Goal: Download file/media

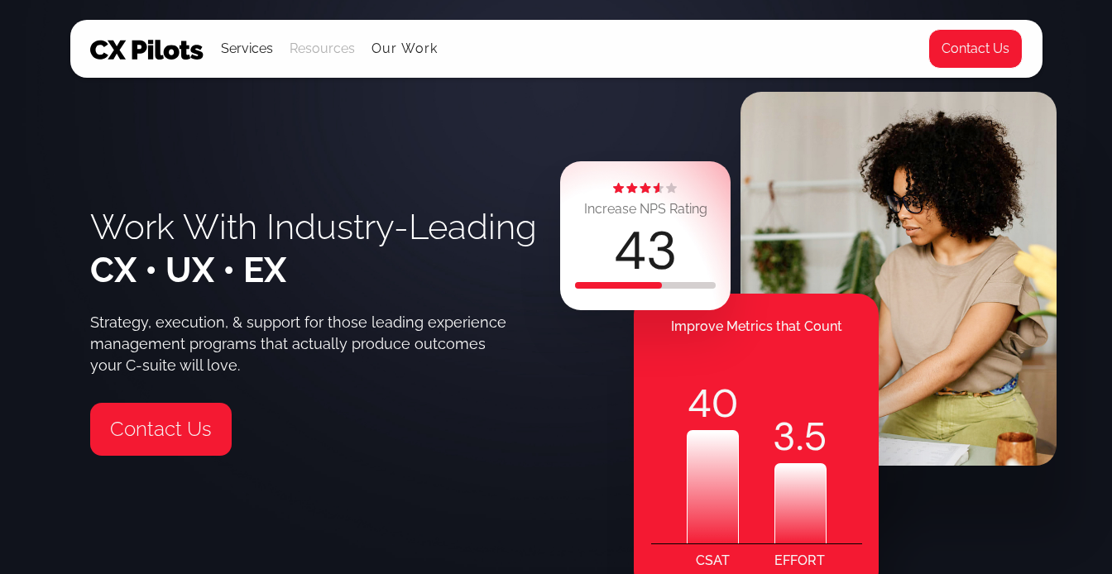
click at [331, 41] on div "Resources" at bounding box center [322, 48] width 65 height 23
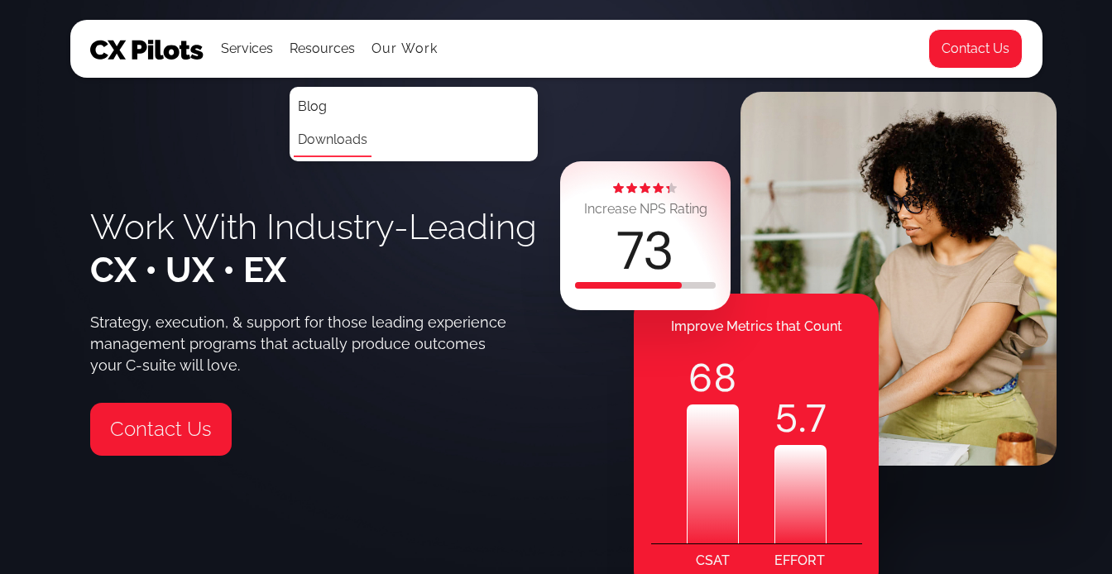
click at [315, 140] on link "Downloads" at bounding box center [333, 140] width 78 height 33
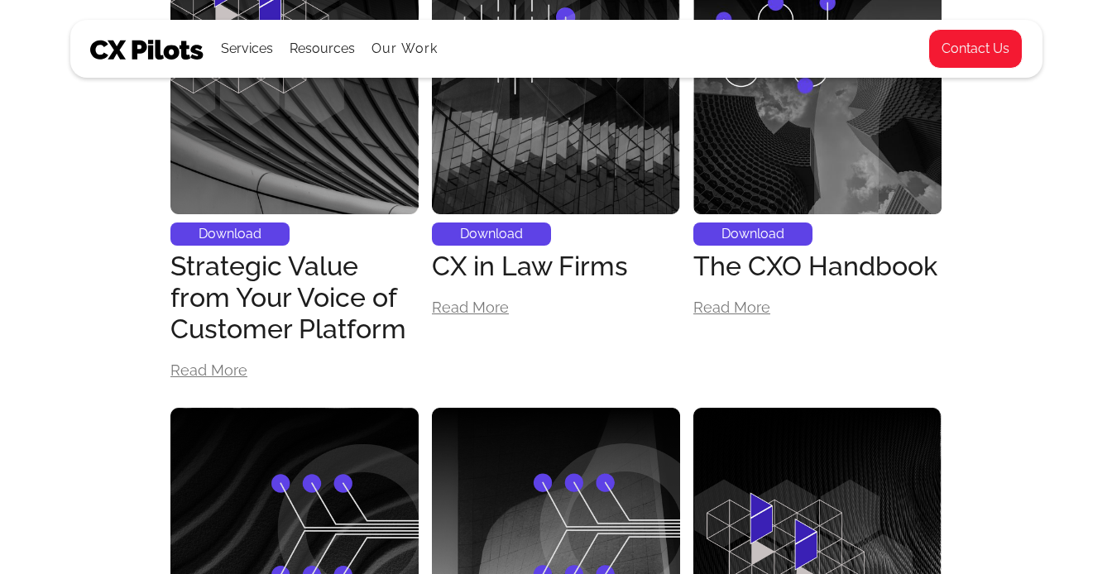
scroll to position [1240, 0]
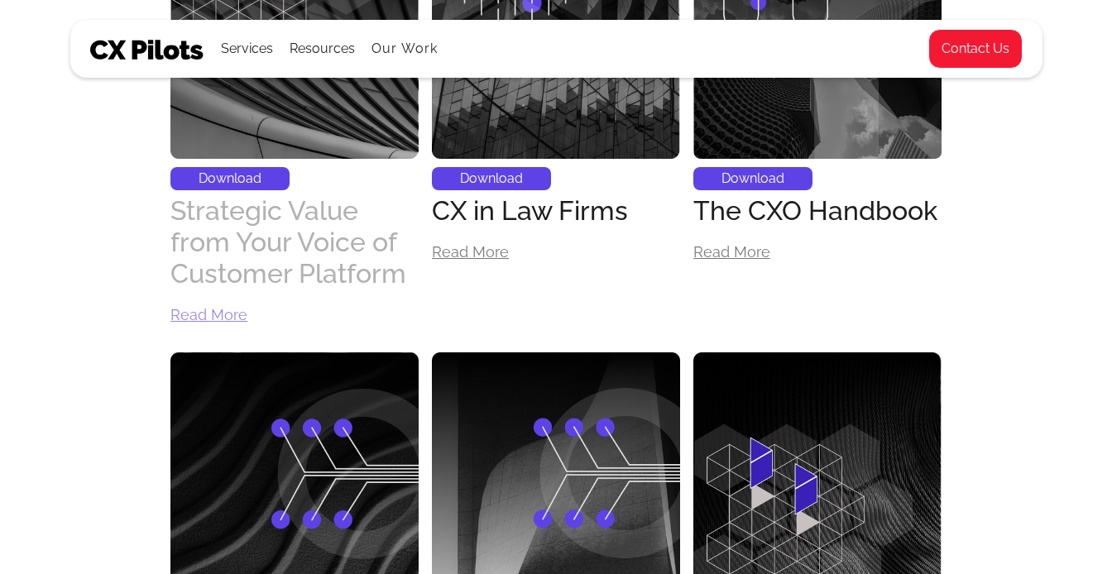
click at [333, 253] on div "Strategic Value from Your Voice of Customer Platform" at bounding box center [294, 242] width 248 height 94
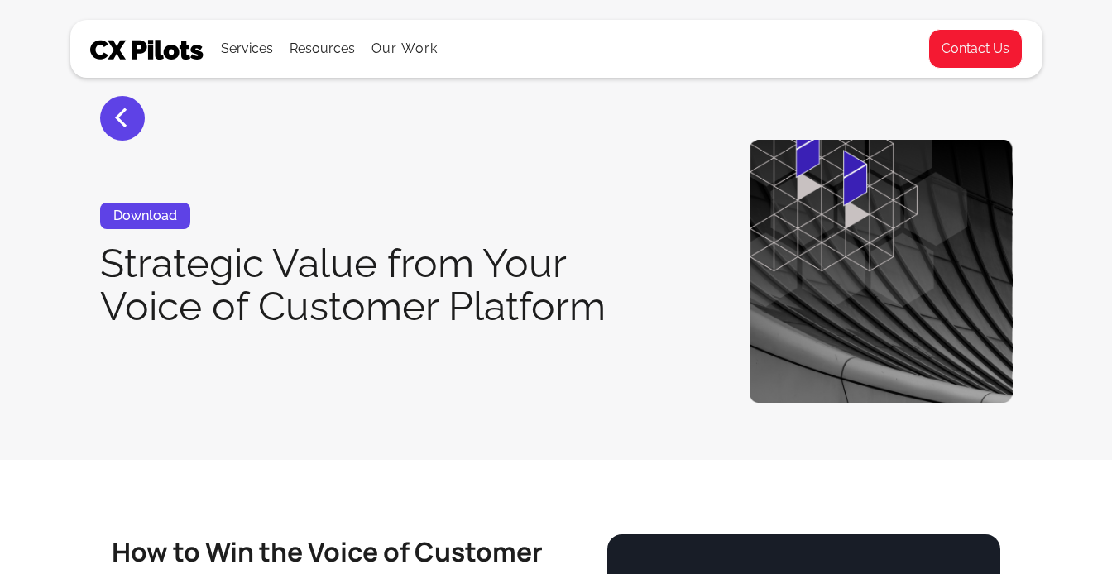
click at [170, 53] on img at bounding box center [147, 50] width 114 height 20
